Goal: Information Seeking & Learning: Learn about a topic

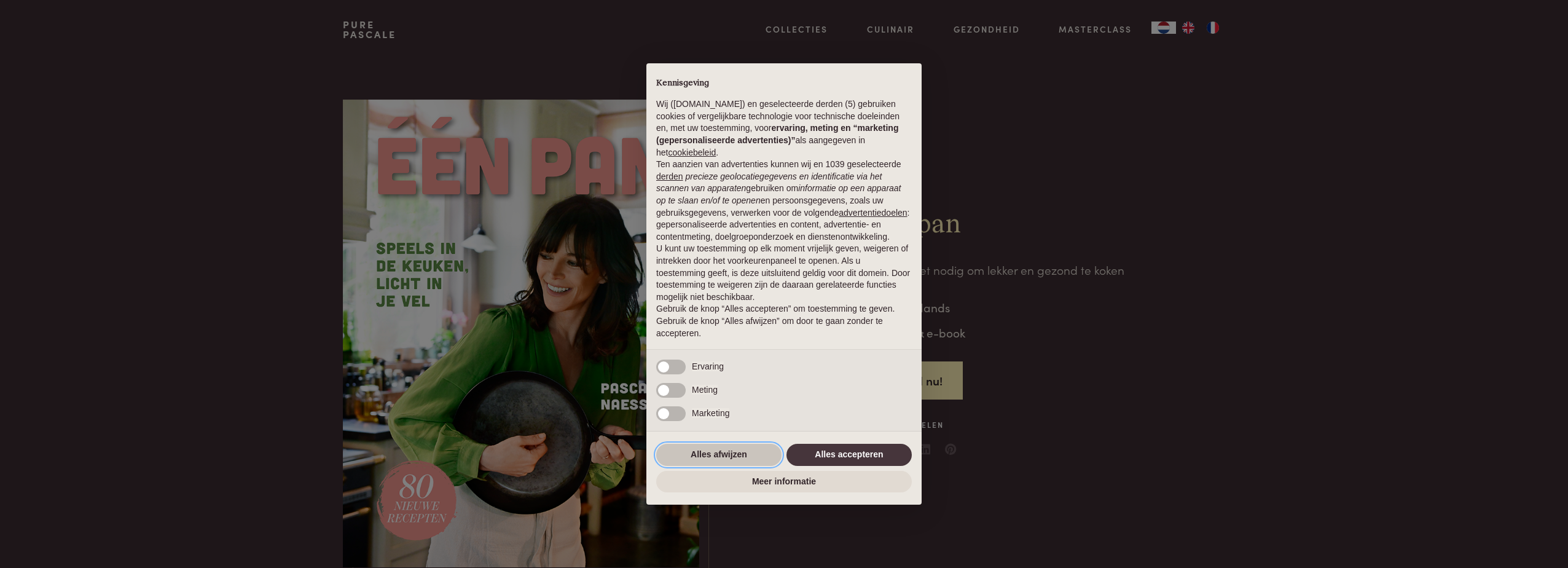
click at [717, 462] on button "Alles afwijzen" at bounding box center [719, 455] width 126 height 22
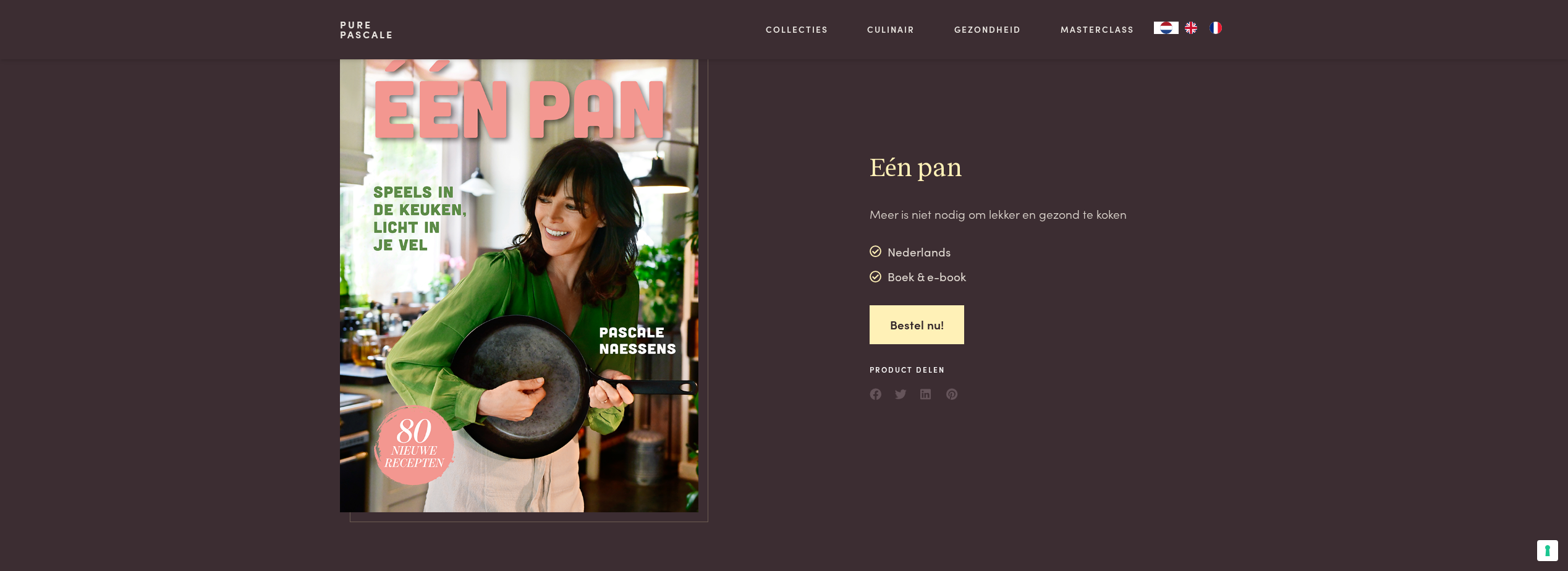
scroll to position [124, 0]
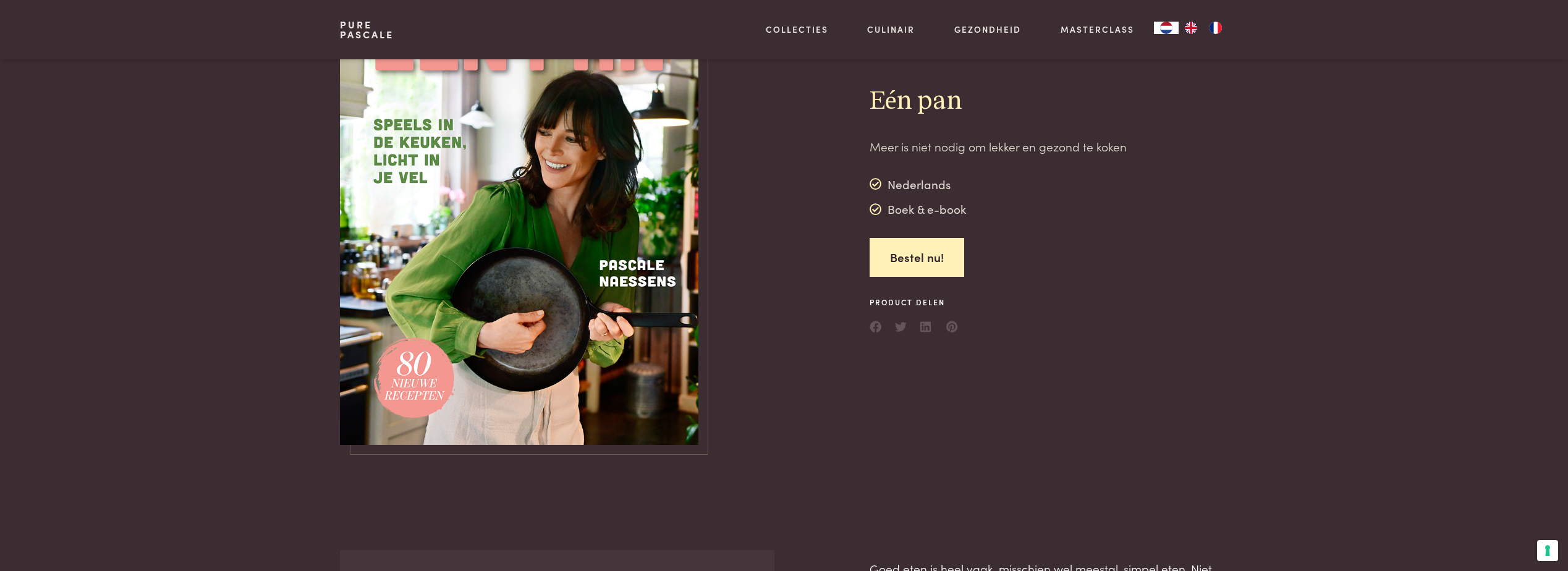
click at [412, 370] on img at bounding box center [519, 210] width 359 height 470
click at [649, 327] on img at bounding box center [519, 210] width 359 height 470
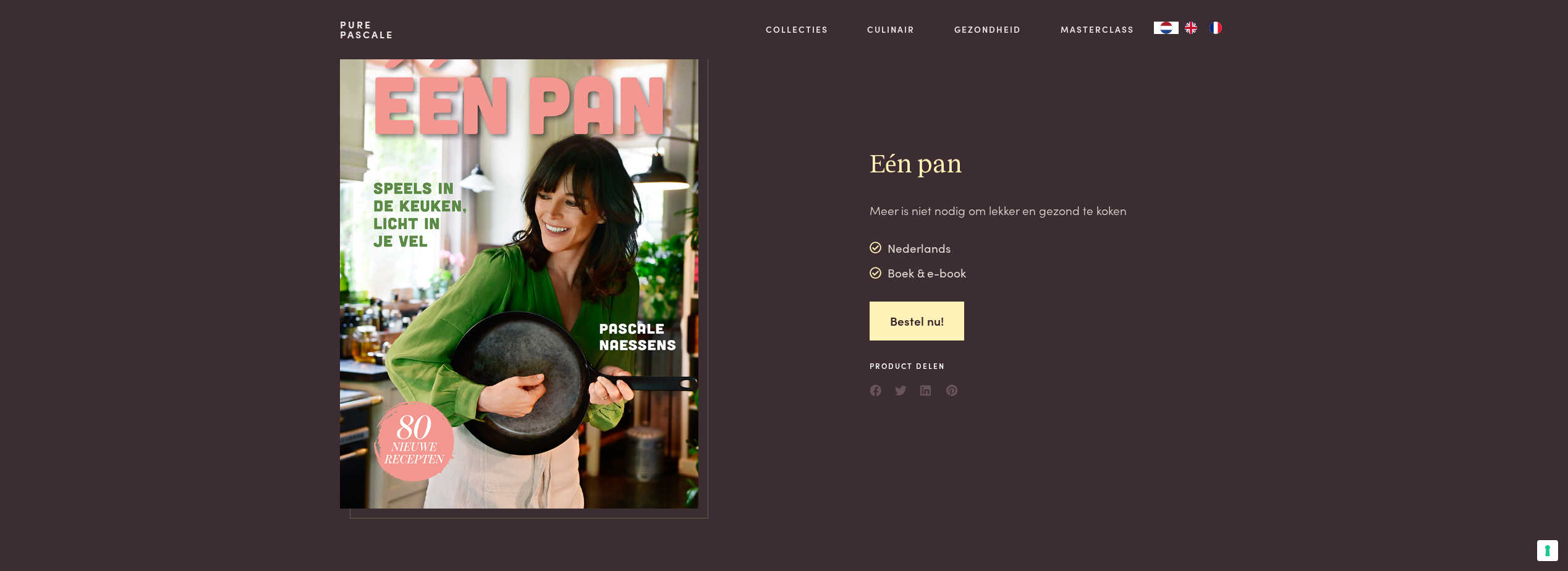
scroll to position [0, 0]
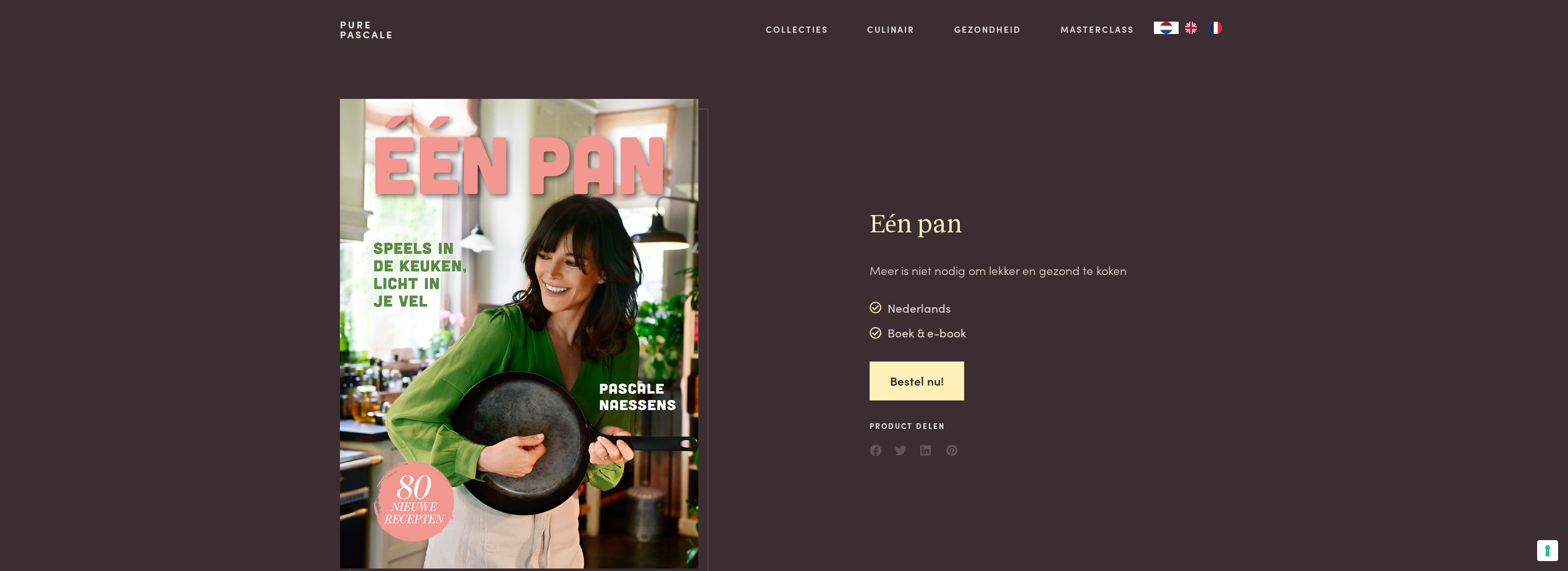
click at [567, 244] on img at bounding box center [519, 334] width 359 height 470
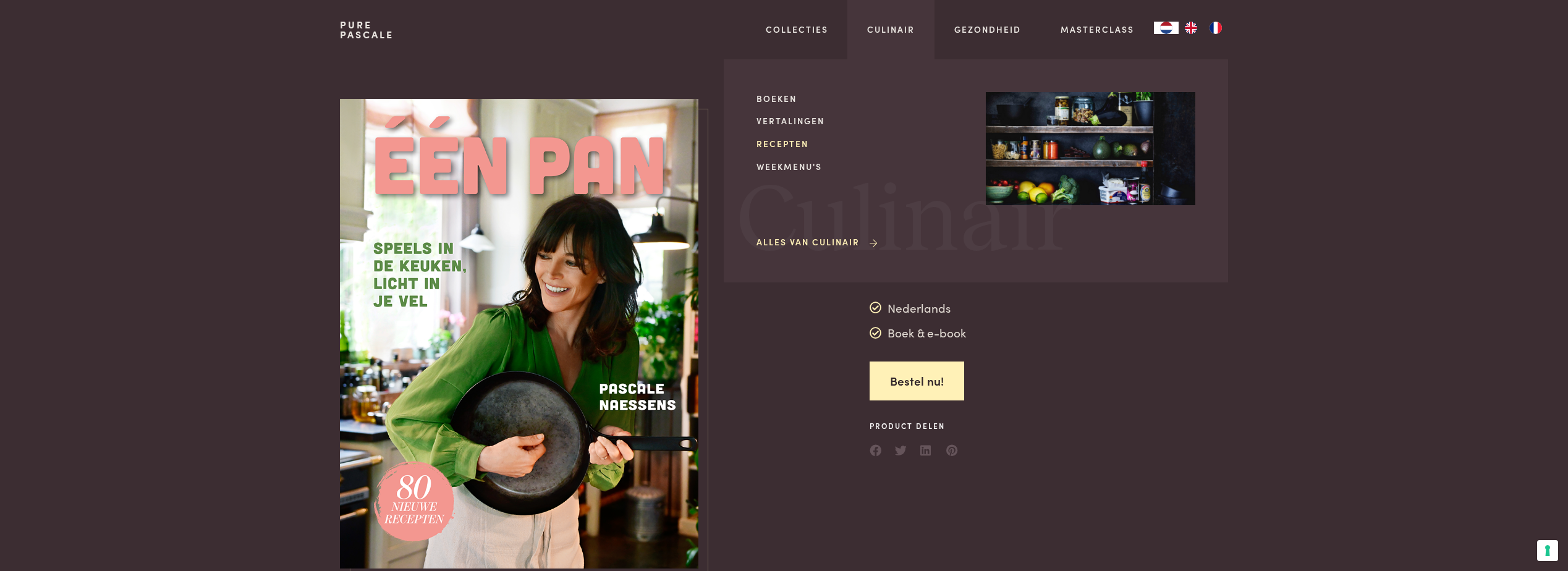
click at [778, 143] on link "Recepten" at bounding box center [861, 144] width 210 height 13
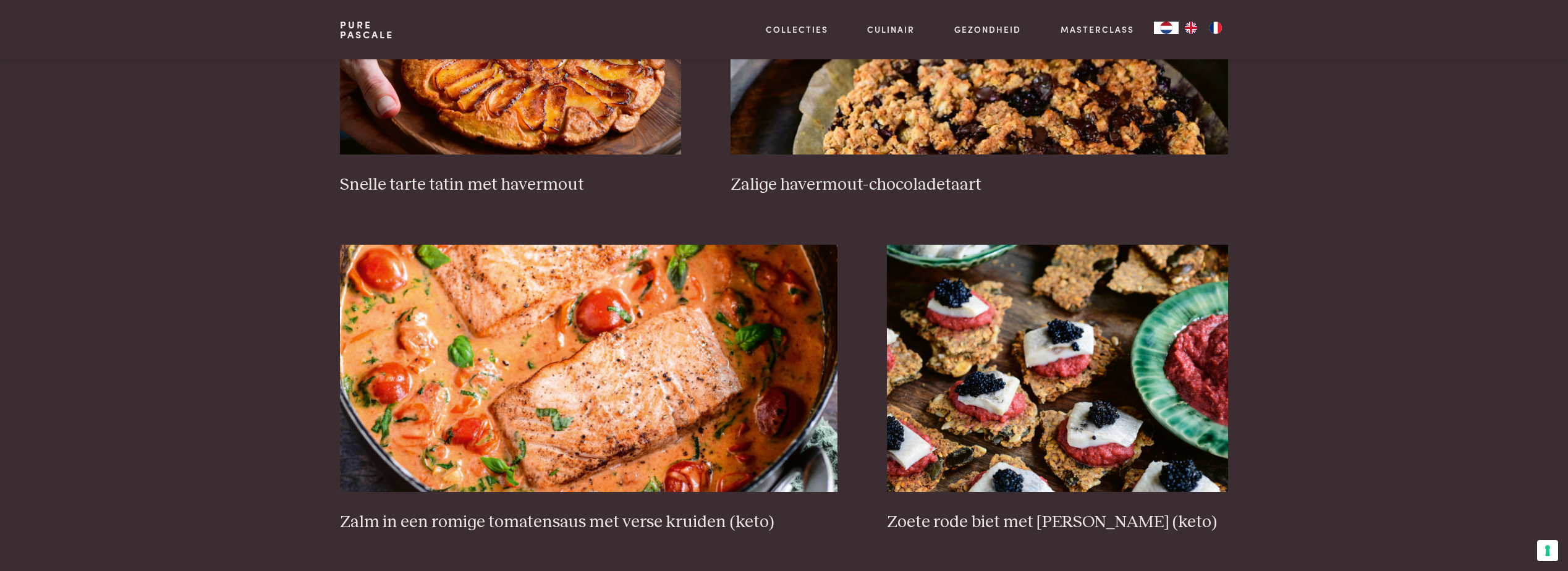
scroll to position [2349, 0]
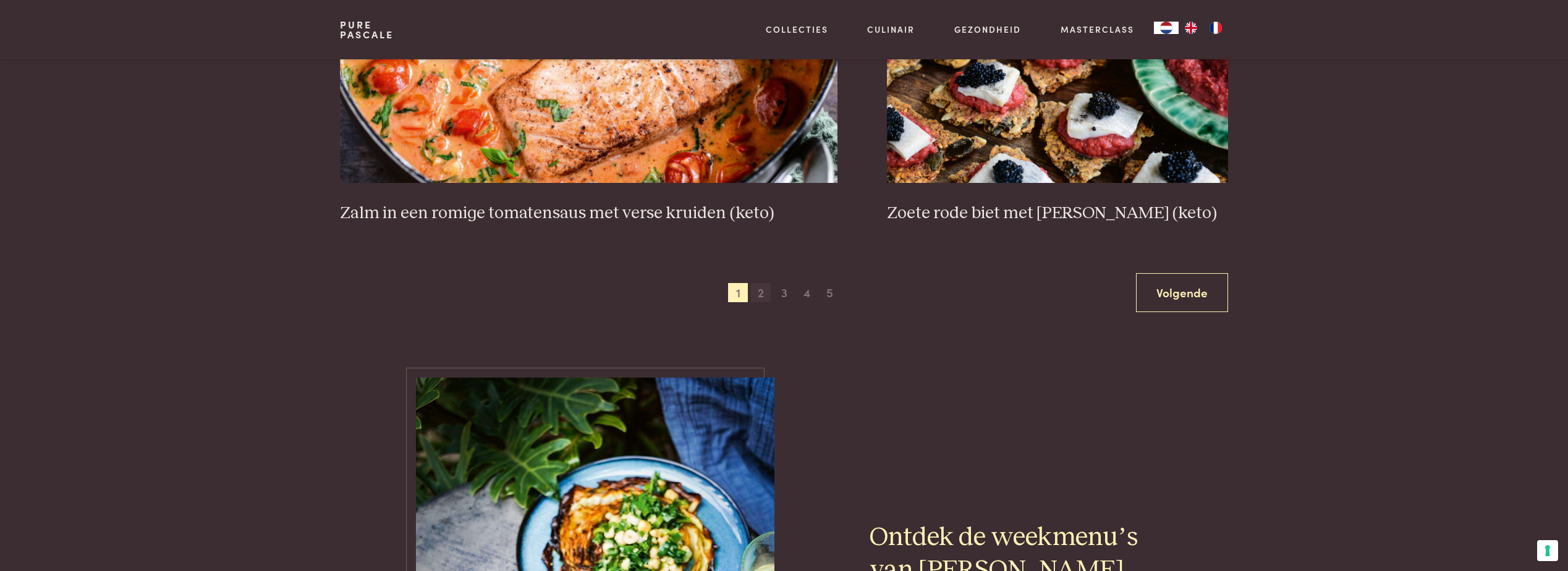
click at [762, 293] on span "2" at bounding box center [761, 293] width 20 height 20
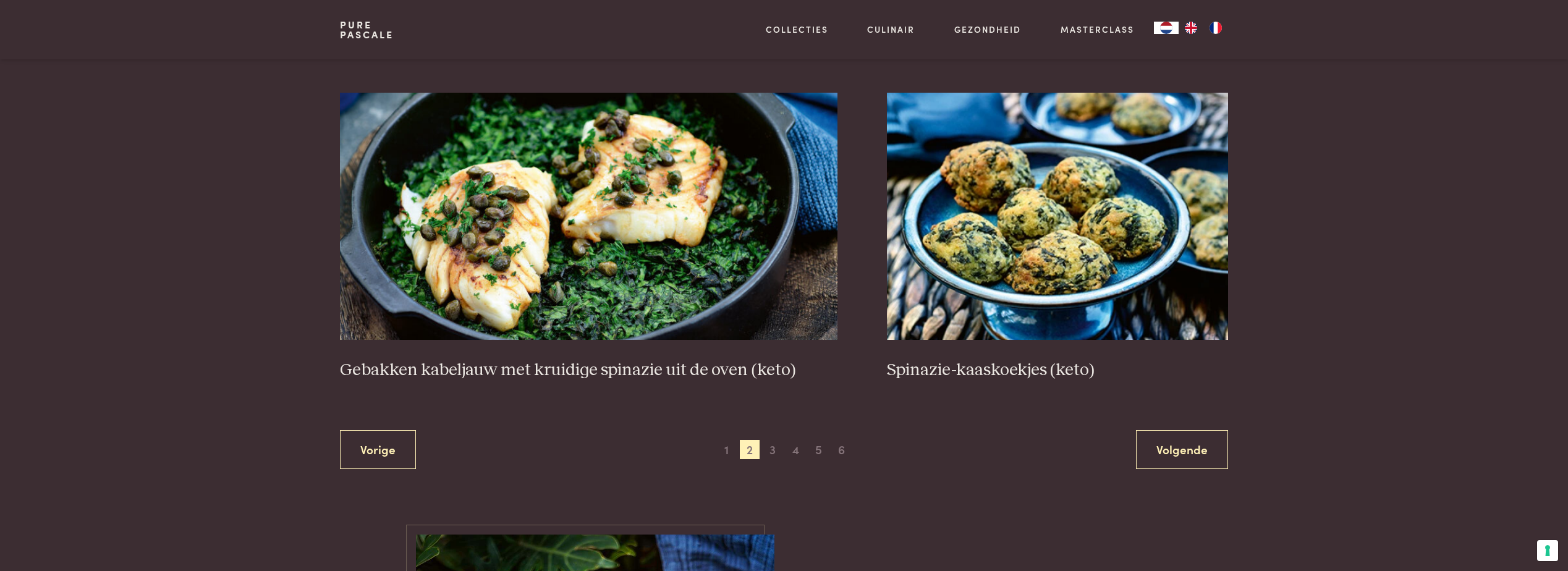
scroll to position [2200, 0]
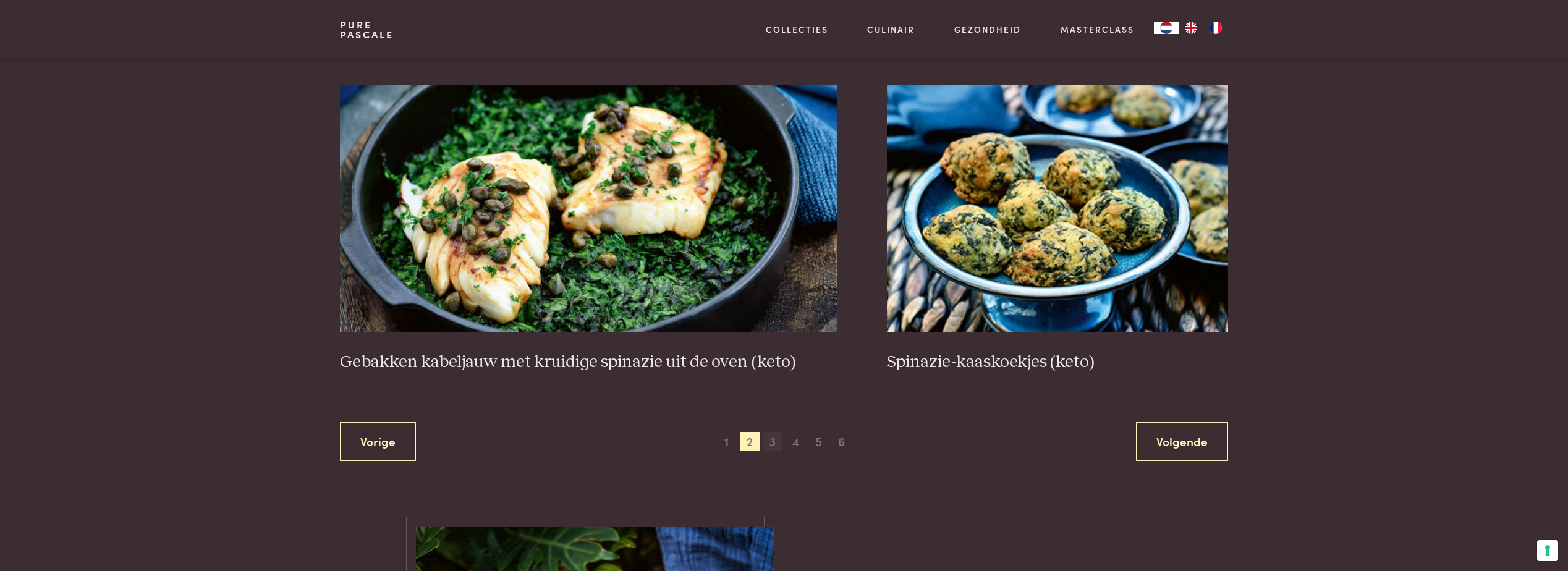
click at [772, 445] on span "3" at bounding box center [772, 441] width 20 height 20
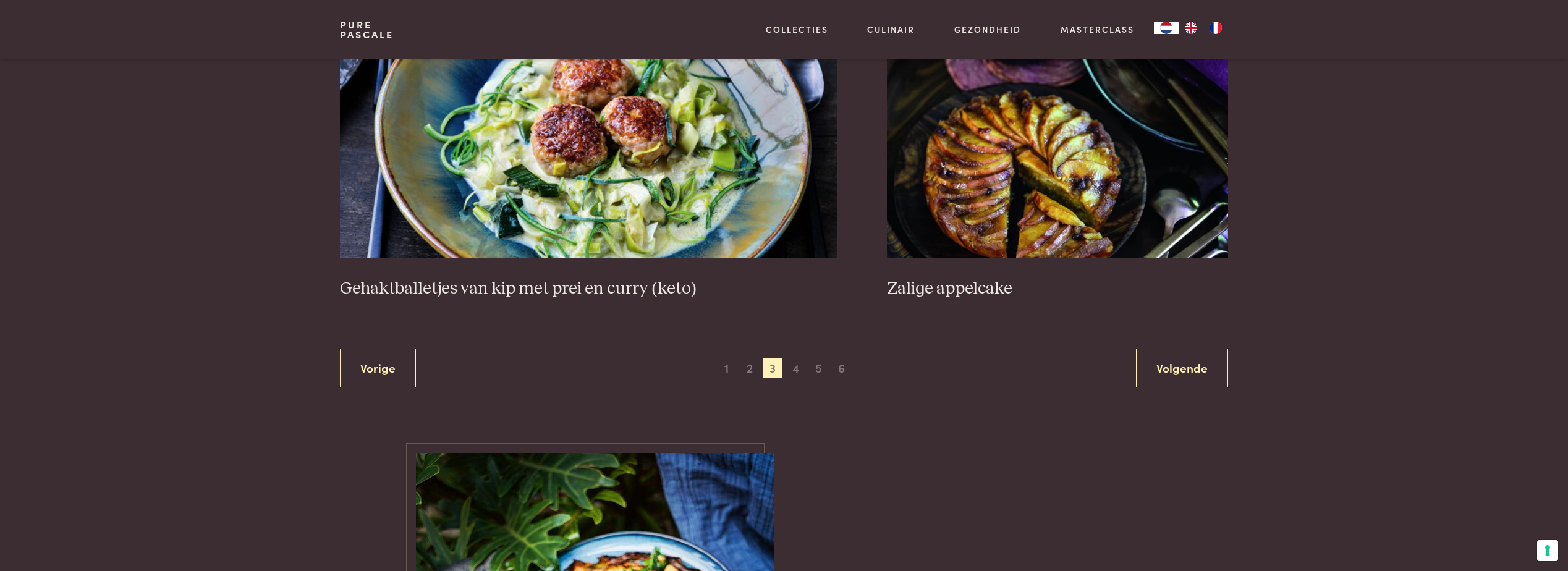
scroll to position [2324, 0]
